Goal: Task Accomplishment & Management: Manage account settings

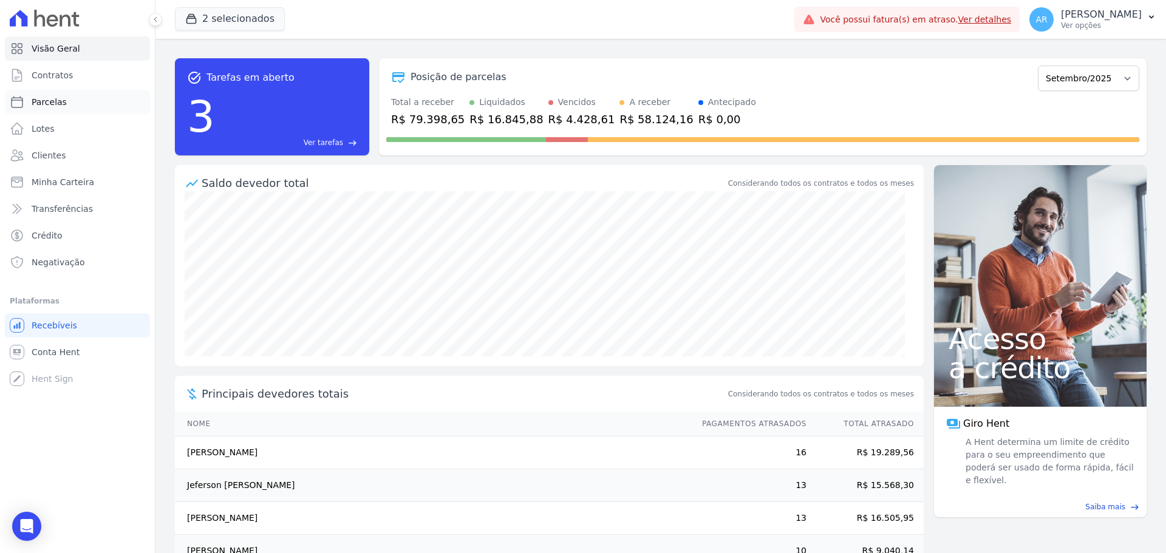
click at [50, 104] on span "Parcelas" at bounding box center [49, 102] width 35 height 12
select select
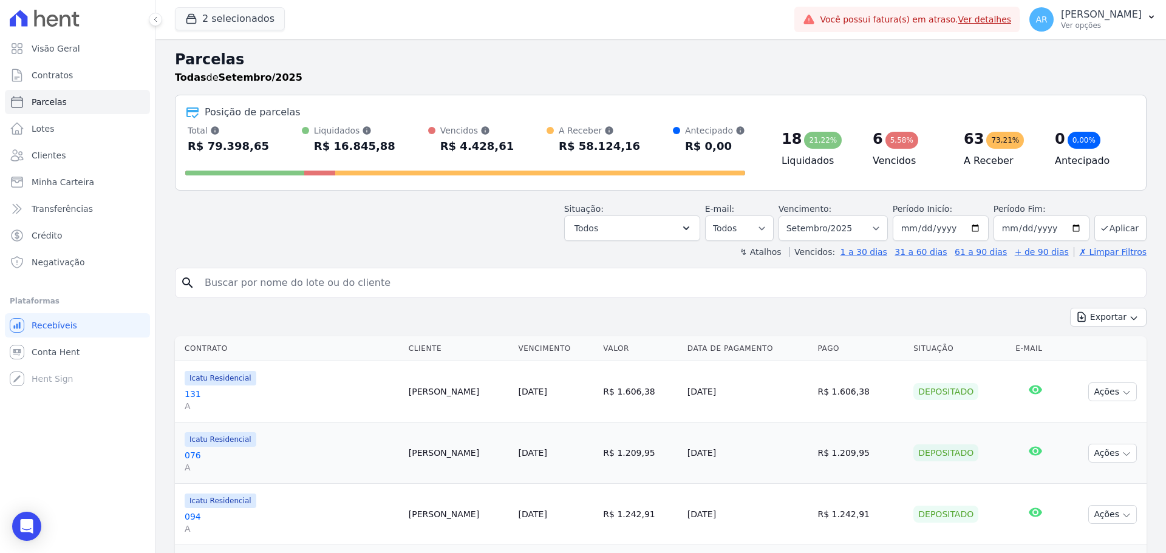
click at [346, 277] on input "search" at bounding box center [669, 283] width 944 height 24
type input "sidnei"
select select
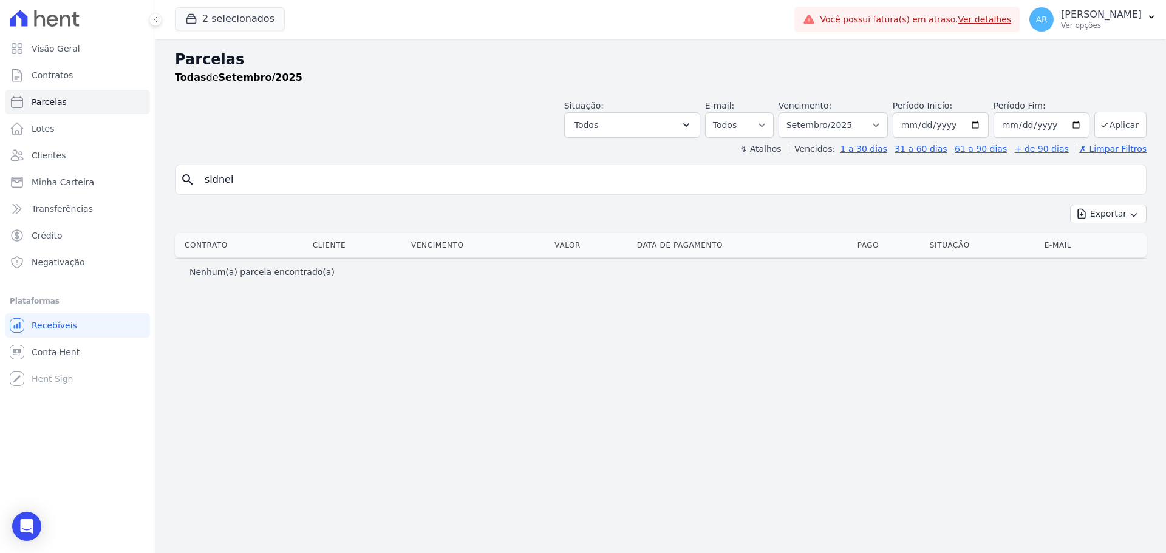
drag, startPoint x: 317, startPoint y: 242, endPoint x: 158, endPoint y: 245, distance: 158.5
click at [158, 245] on div "Contrato Cliente Vencimento [GEOGRAPHIC_DATA] Data de Pagamento Pago Situação E…" at bounding box center [660, 245] width 1010 height 35
click at [250, 170] on input "sidnei" at bounding box center [669, 180] width 944 height 24
type input "will"
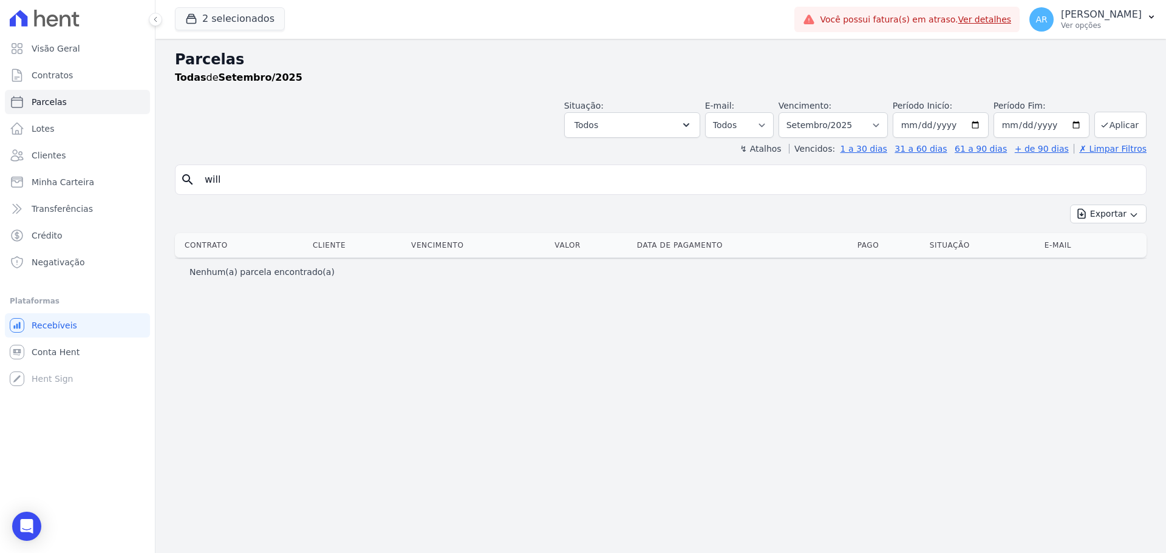
select select
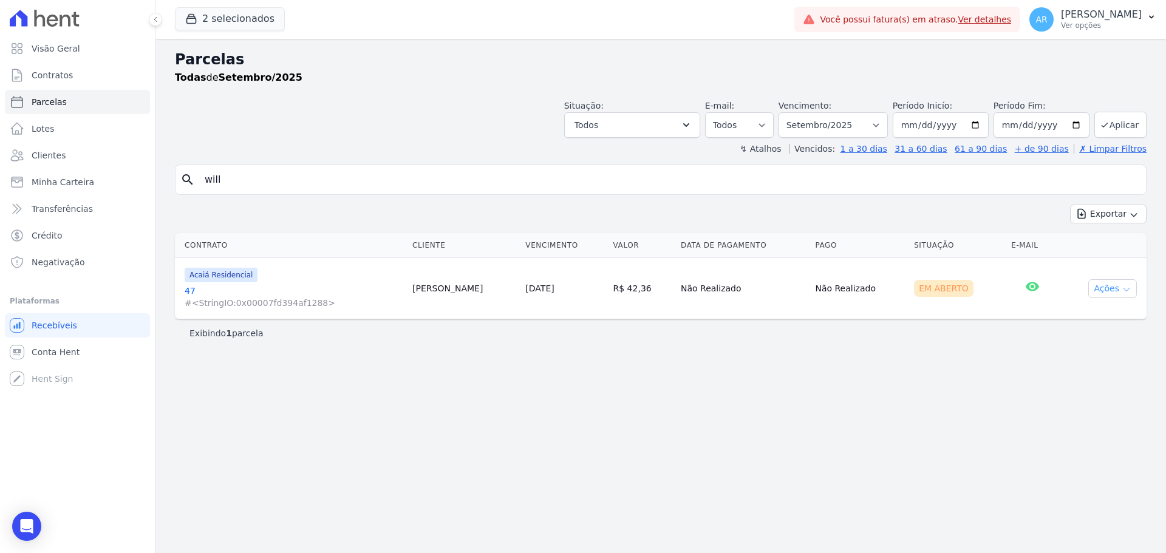
click at [1107, 284] on button "Ações" at bounding box center [1112, 288] width 49 height 19
click at [1081, 315] on link "Ver boleto" at bounding box center [1107, 316] width 117 height 22
drag, startPoint x: 386, startPoint y: 171, endPoint x: 155, endPoint y: 176, distance: 230.8
click at [155, 176] on div "Visão Geral Contratos [GEOGRAPHIC_DATA] Lotes Clientes Minha Carteira Transferê…" at bounding box center [583, 276] width 1166 height 553
type input "isabela"
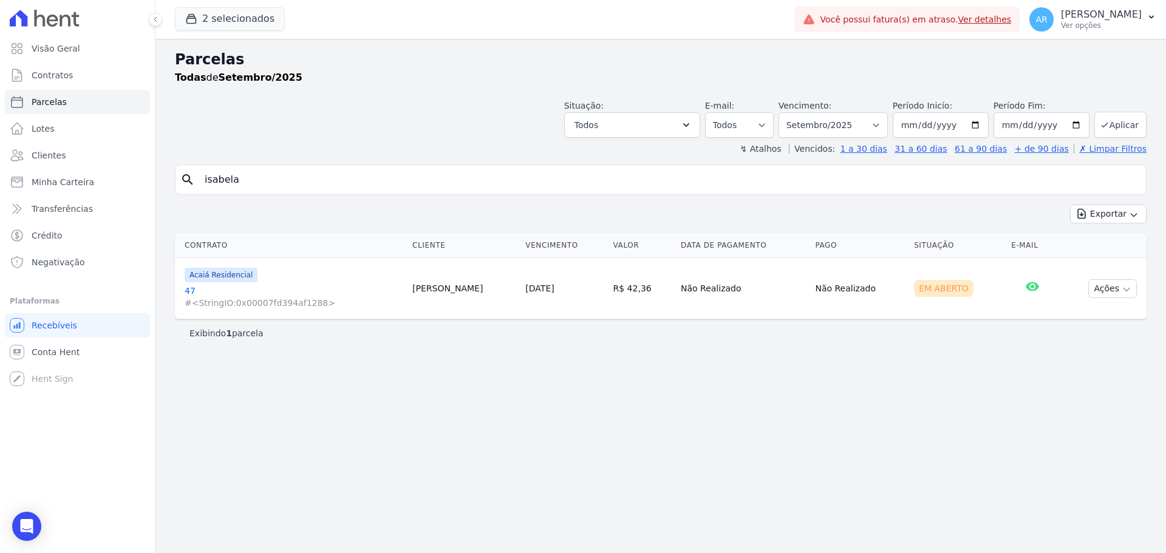
select select
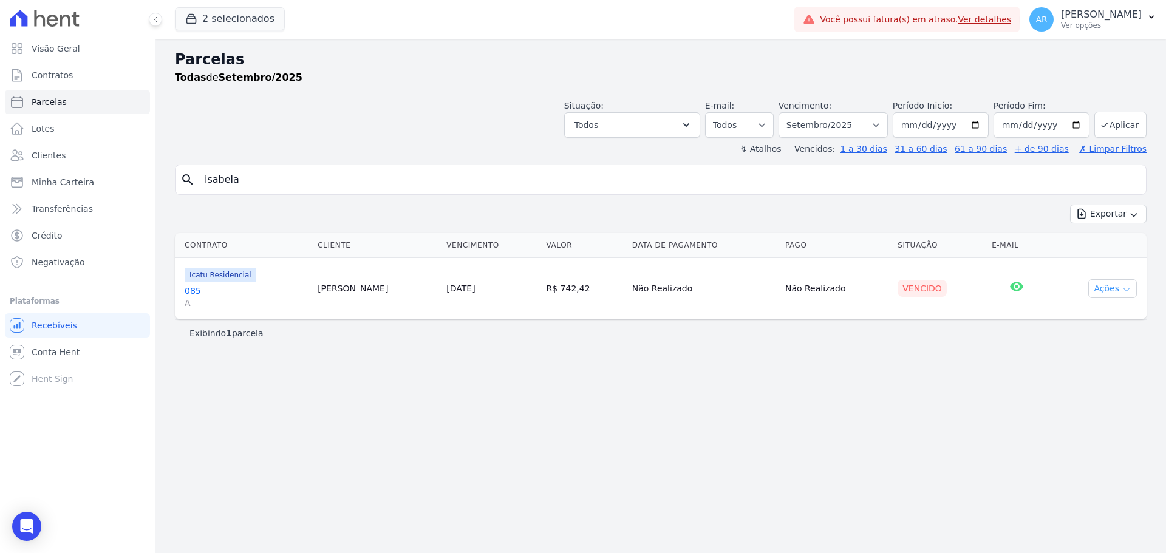
click at [1113, 285] on button "Ações" at bounding box center [1112, 288] width 49 height 19
click at [263, 291] on link "085 A" at bounding box center [246, 297] width 123 height 24
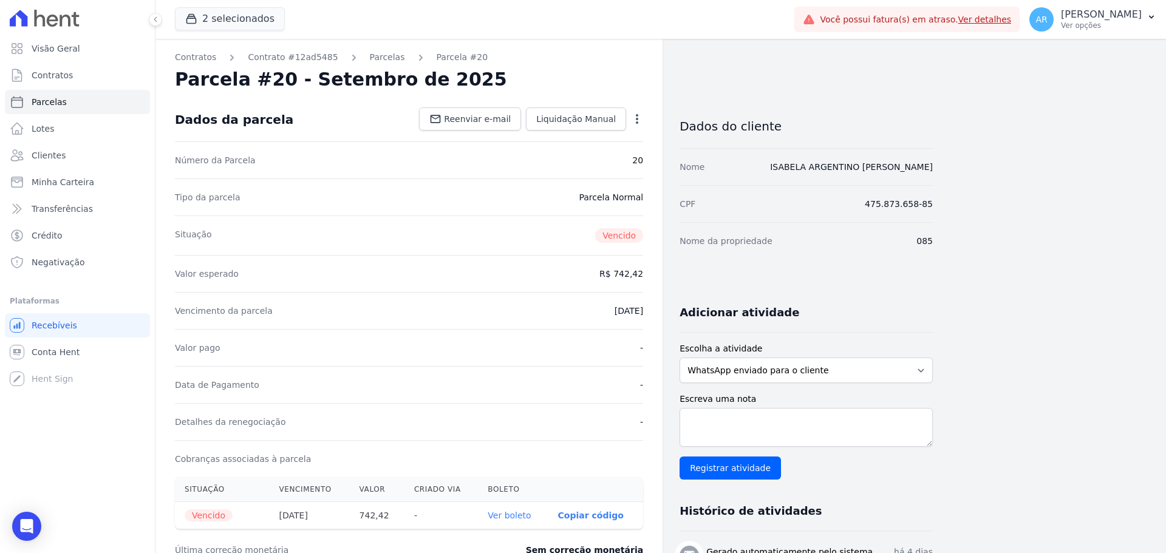
click at [639, 121] on icon "button" at bounding box center [637, 119] width 12 height 12
click at [567, 160] on link "Cancelar Cobrança" at bounding box center [584, 157] width 107 height 22
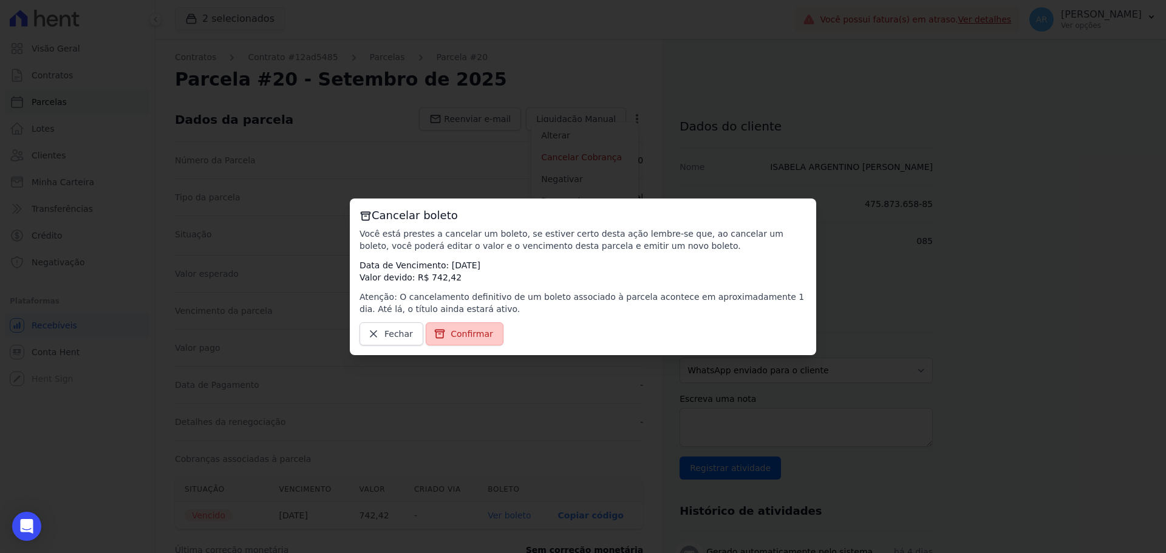
click at [444, 336] on link "Confirmar" at bounding box center [465, 333] width 78 height 23
